Goal: Information Seeking & Learning: Learn about a topic

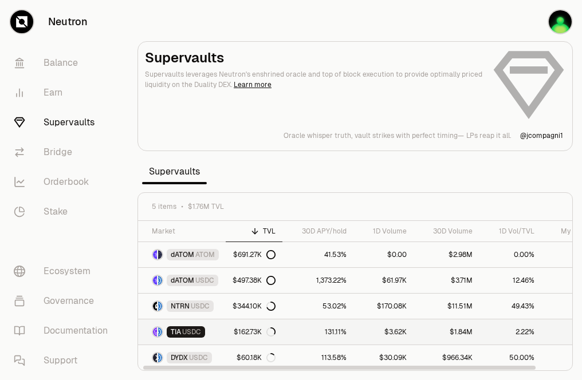
click at [184, 334] on span "USDC" at bounding box center [191, 331] width 19 height 9
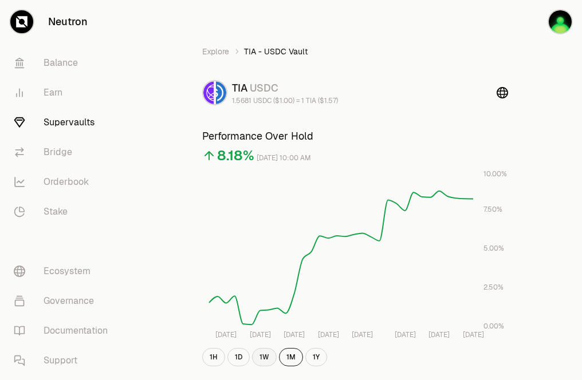
click at [258, 355] on button "1W" at bounding box center [264, 357] width 25 height 18
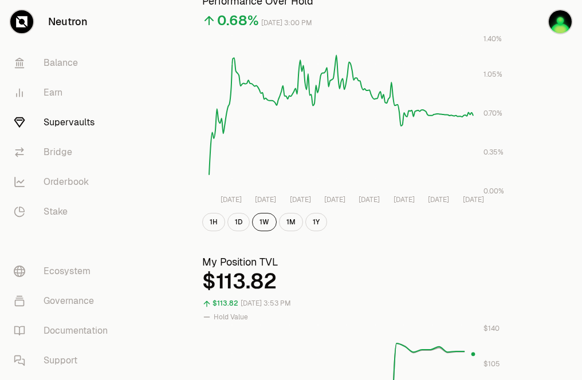
scroll to position [146, 0]
